Goal: Task Accomplishment & Management: Manage account settings

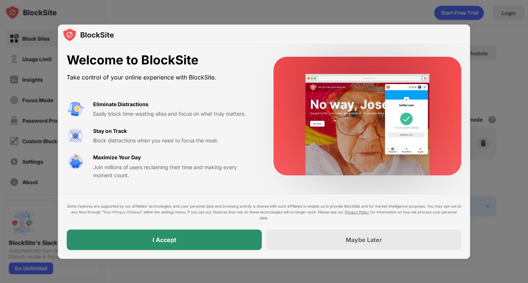
click at [223, 239] on div "I Accept" at bounding box center [164, 240] width 195 height 21
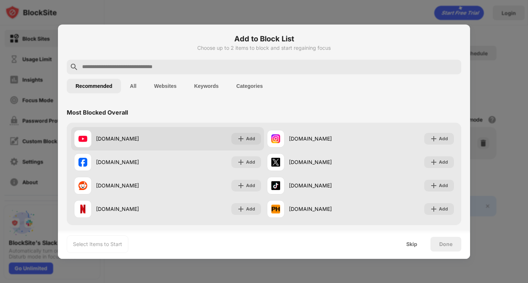
click at [113, 138] on div "[DOMAIN_NAME]" at bounding box center [131, 139] width 71 height 8
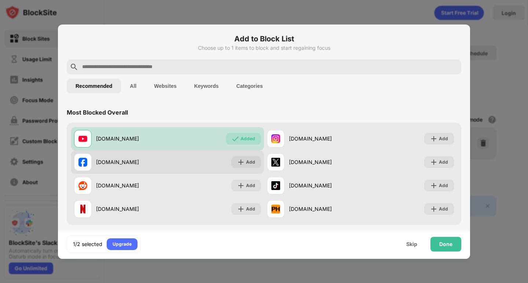
click at [114, 159] on div "[DOMAIN_NAME]" at bounding box center [131, 162] width 71 height 8
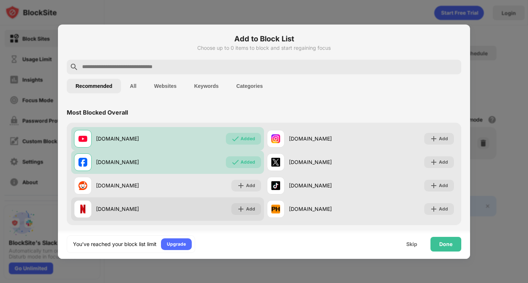
click at [151, 212] on div "[DOMAIN_NAME]" at bounding box center [131, 209] width 71 height 8
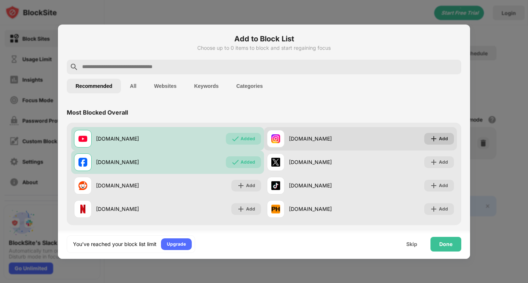
click at [436, 143] on div "Add" at bounding box center [439, 139] width 30 height 12
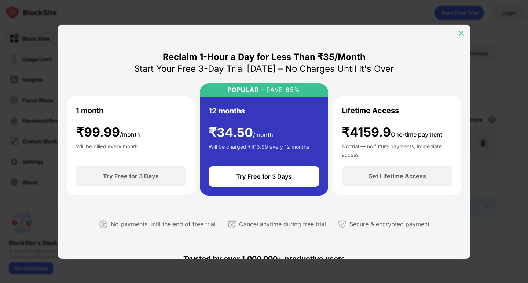
click at [460, 34] on img at bounding box center [460, 33] width 7 height 7
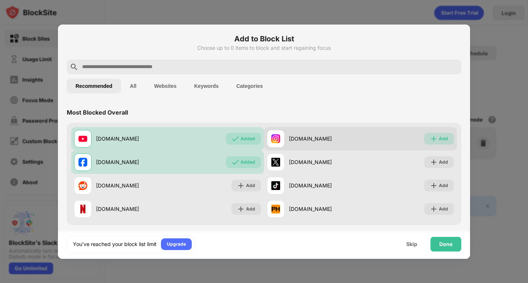
click at [439, 138] on div "Add" at bounding box center [443, 138] width 9 height 7
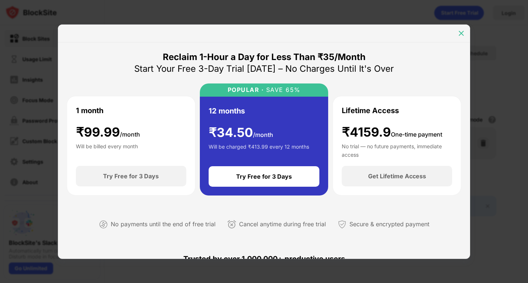
click at [462, 36] on img at bounding box center [460, 33] width 7 height 7
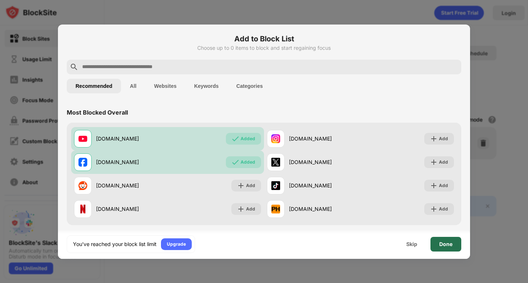
click at [441, 246] on div "Done" at bounding box center [445, 245] width 13 height 6
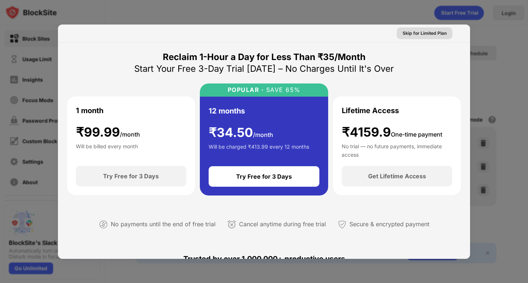
click at [419, 37] on div "Skip for Limited Plan" at bounding box center [425, 33] width 56 height 12
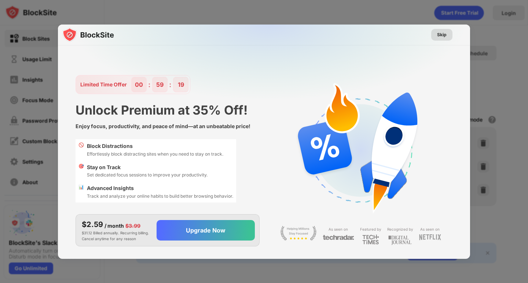
click at [437, 36] on div "Skip" at bounding box center [441, 35] width 21 height 12
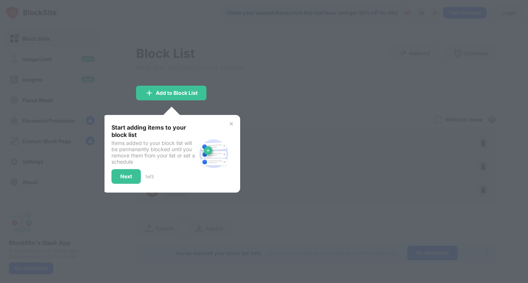
click at [293, 79] on div at bounding box center [264, 141] width 528 height 283
